Goal: Transaction & Acquisition: Purchase product/service

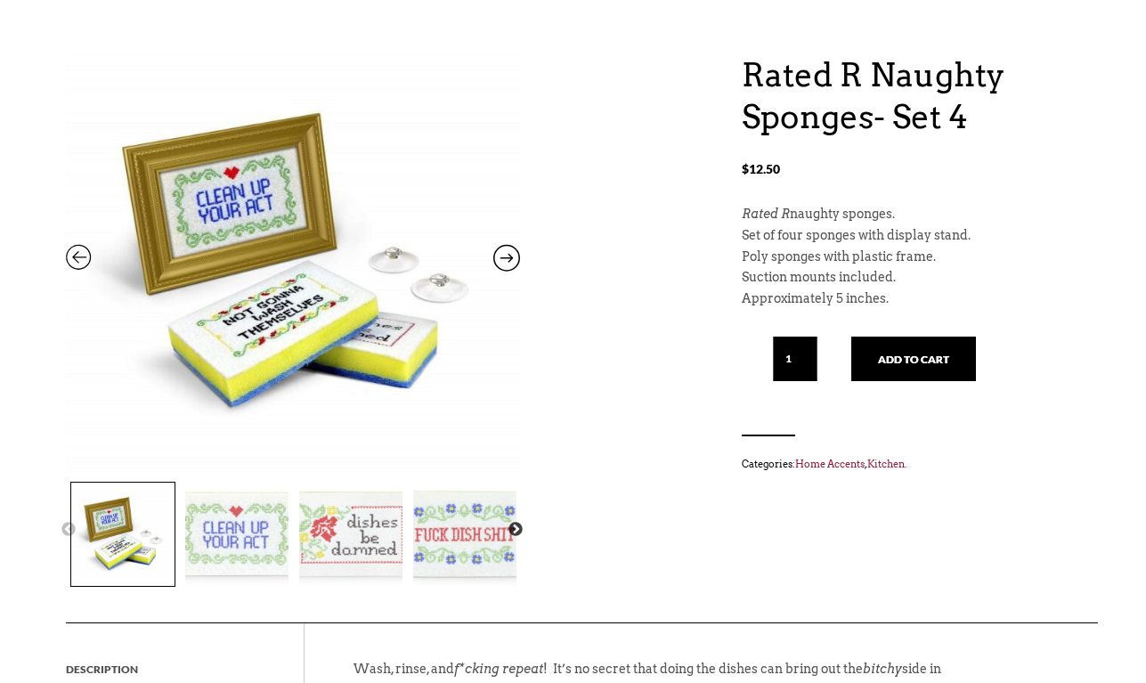
scroll to position [173, 0]
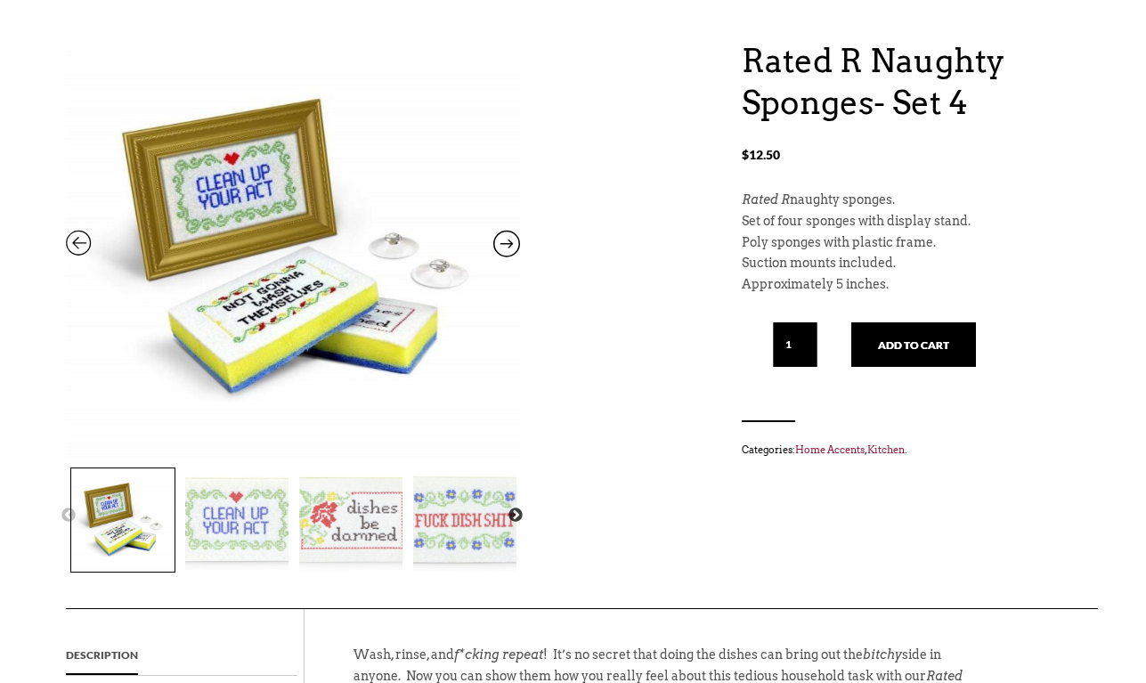
click at [455, 517] on img at bounding box center [464, 519] width 103 height 103
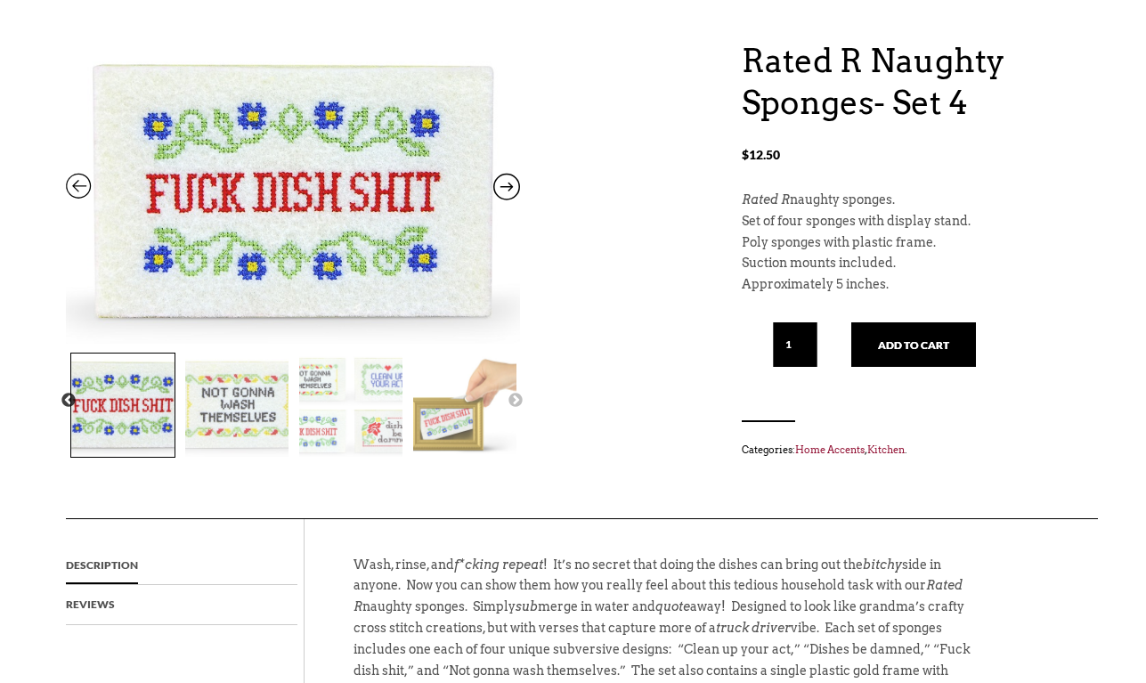
click at [390, 424] on img at bounding box center [350, 404] width 103 height 103
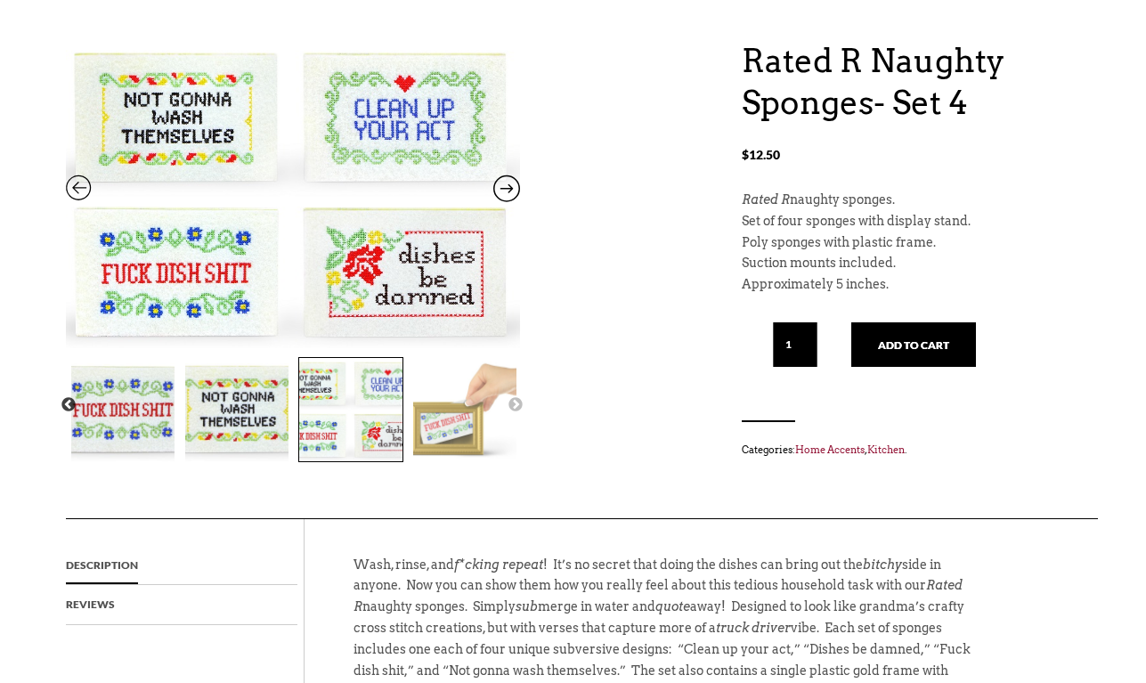
click at [242, 419] on img at bounding box center [236, 409] width 103 height 103
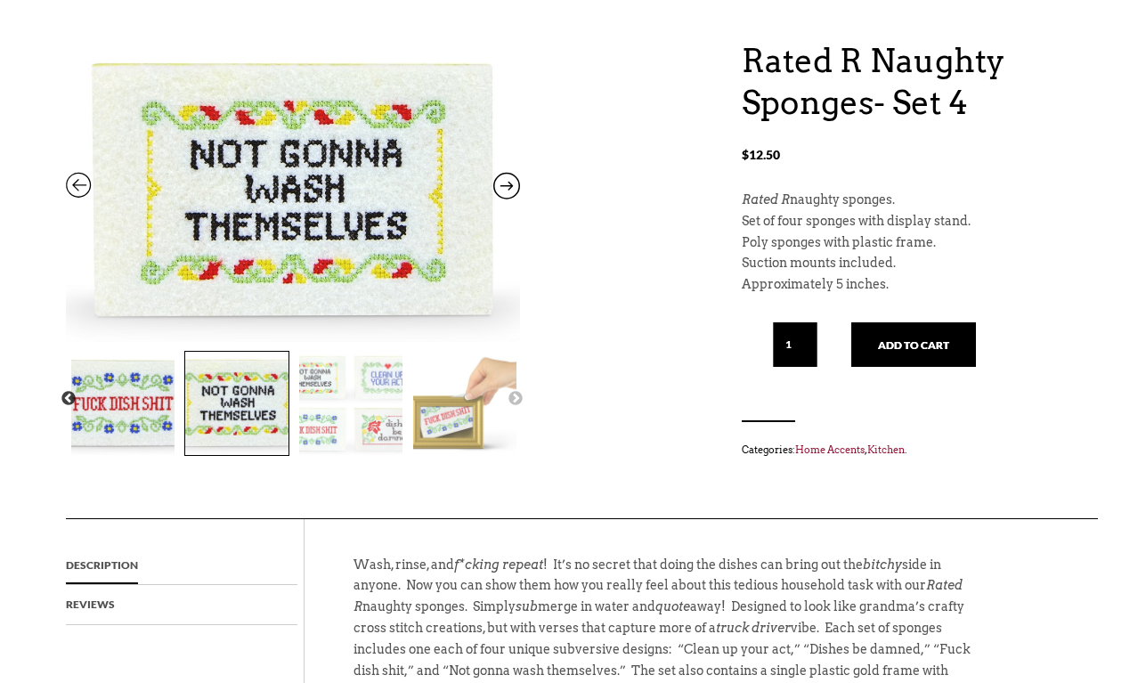
click at [130, 415] on img at bounding box center [122, 403] width 103 height 103
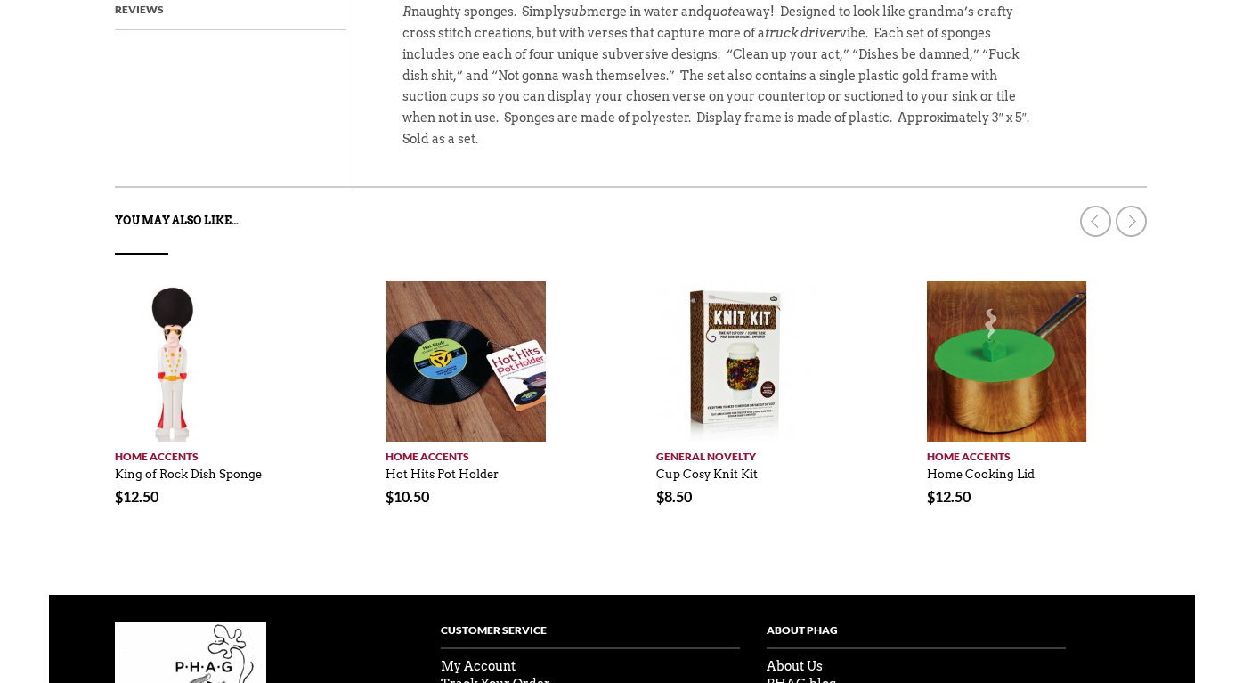
scroll to position [0, 0]
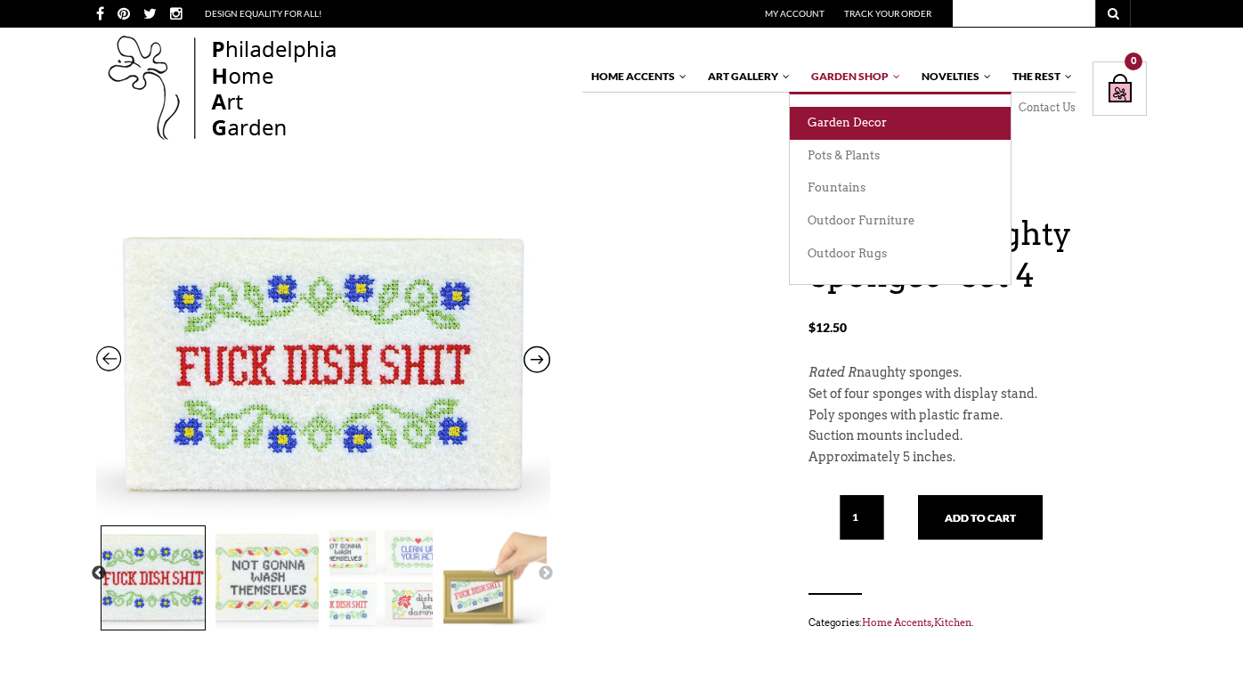
click at [853, 128] on link "Garden Decor" at bounding box center [900, 123] width 221 height 33
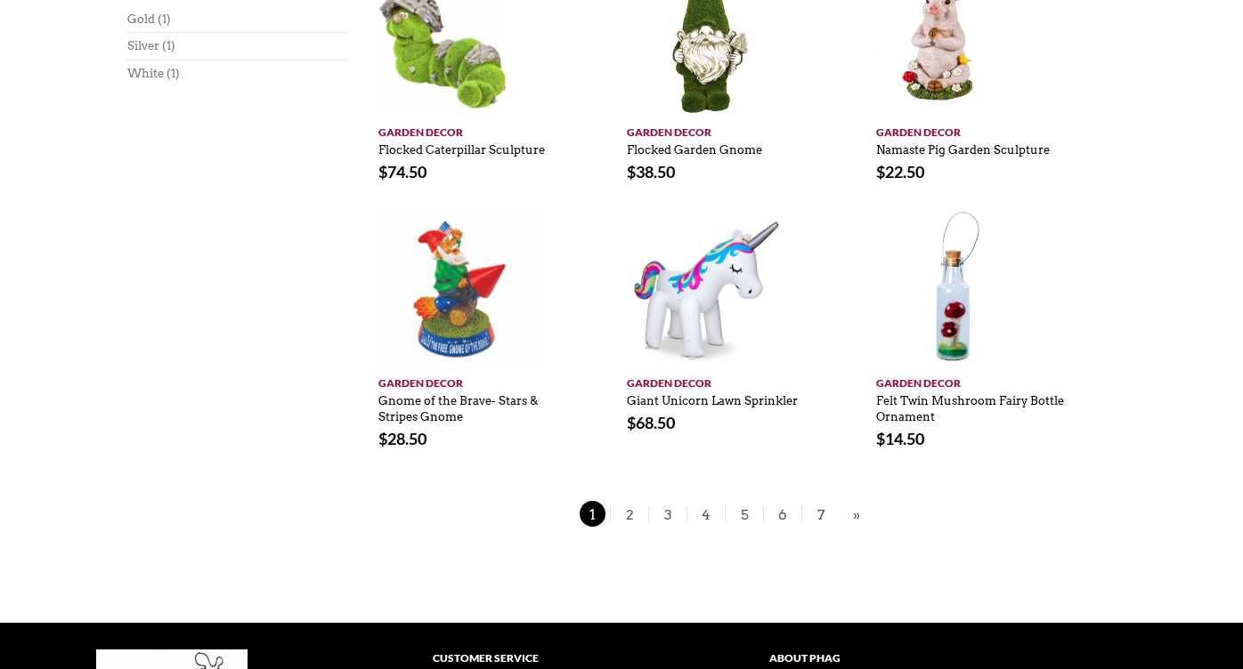
scroll to position [1213, 0]
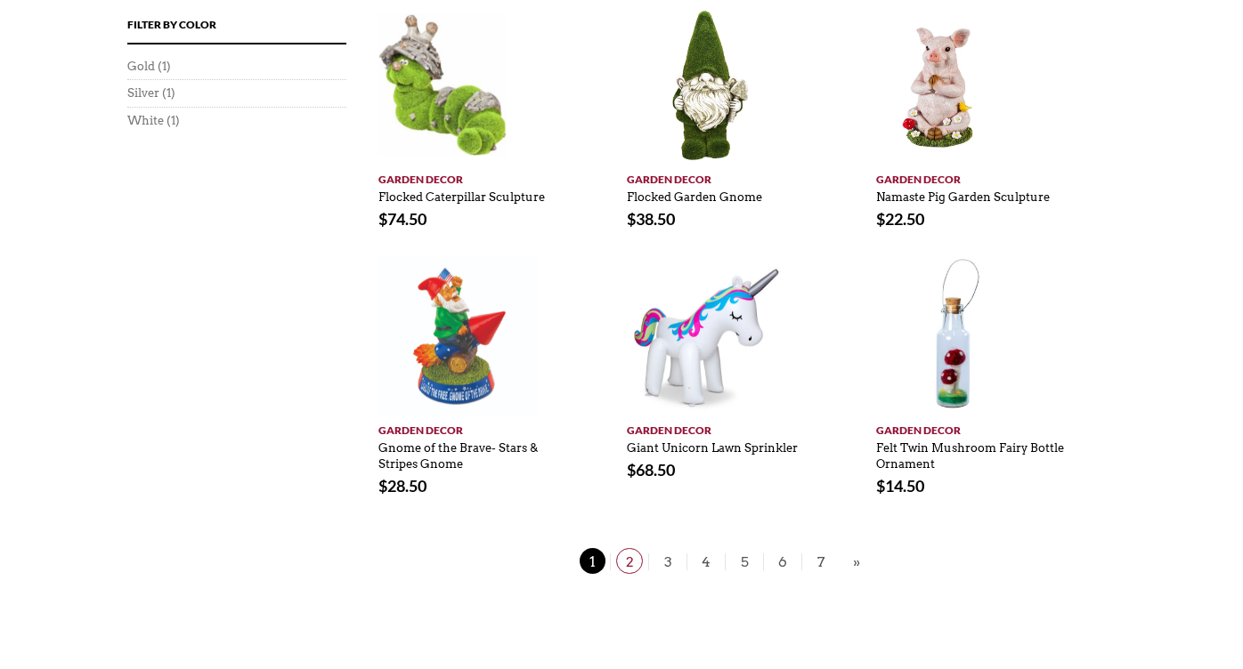
click at [628, 561] on span "2" at bounding box center [629, 561] width 27 height 26
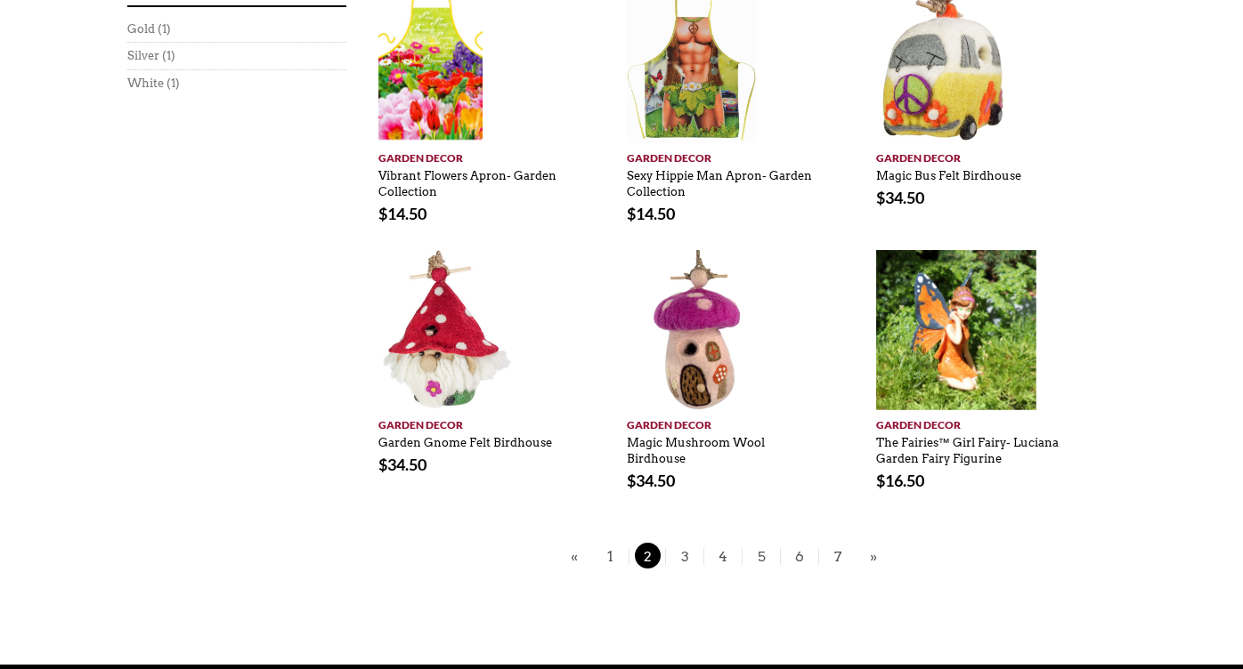
scroll to position [1176, 0]
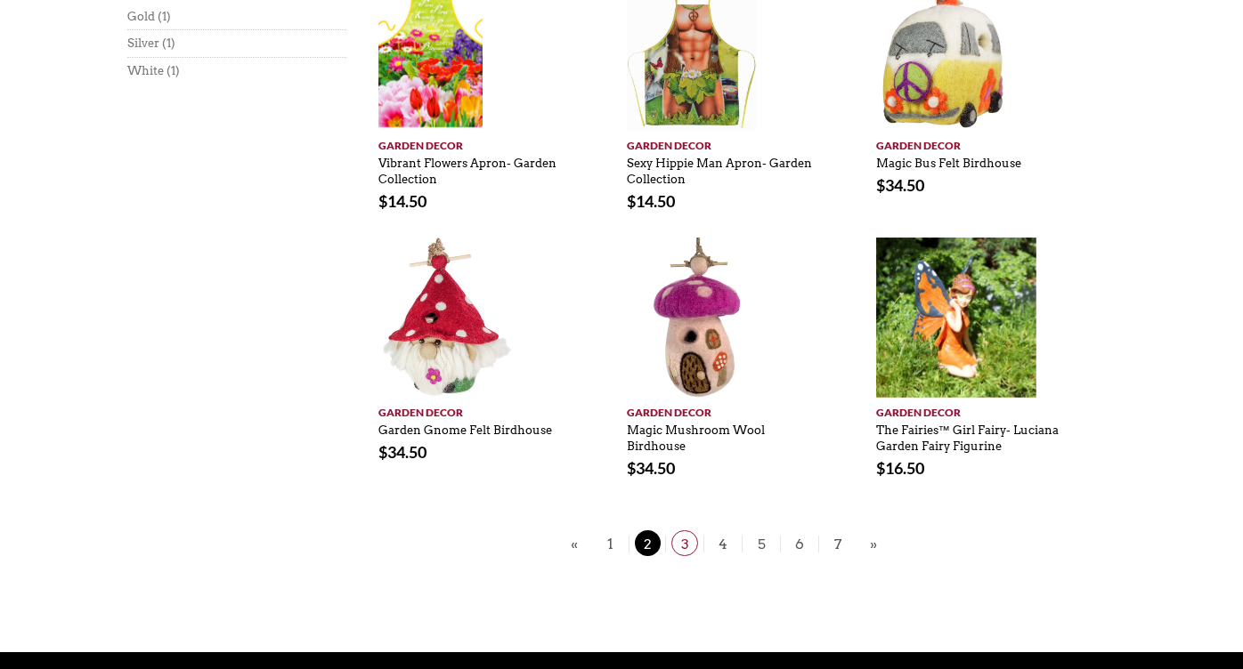
click at [683, 539] on span "3" at bounding box center [684, 544] width 27 height 26
